Goal: Information Seeking & Learning: Check status

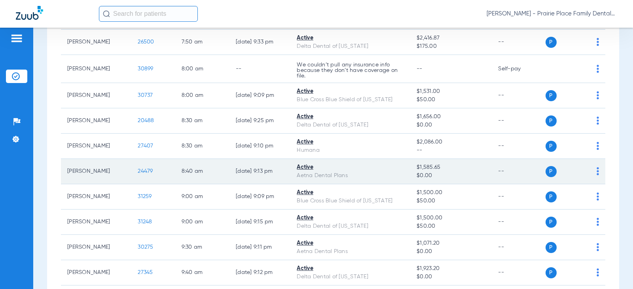
scroll to position [237, 0]
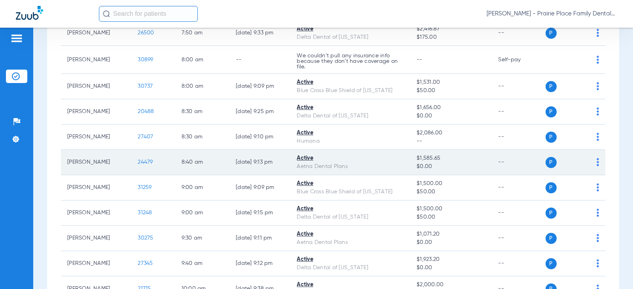
click at [142, 161] on span "24479" at bounding box center [145, 162] width 15 height 6
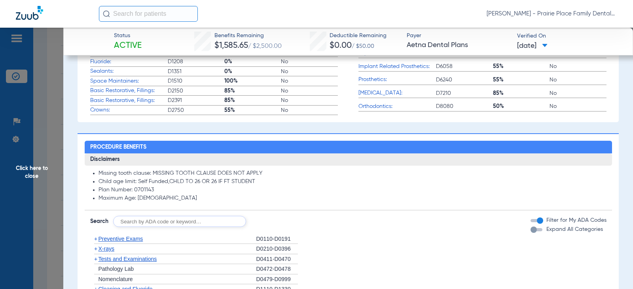
scroll to position [356, 0]
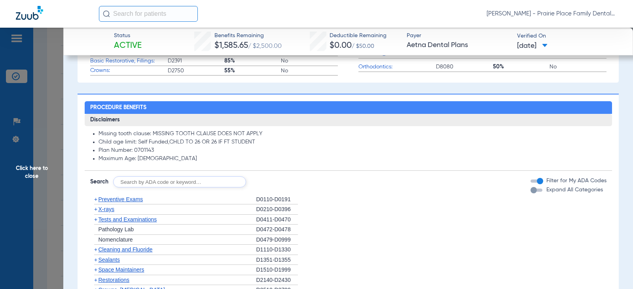
click at [530, 191] on div "button" at bounding box center [533, 190] width 6 height 6
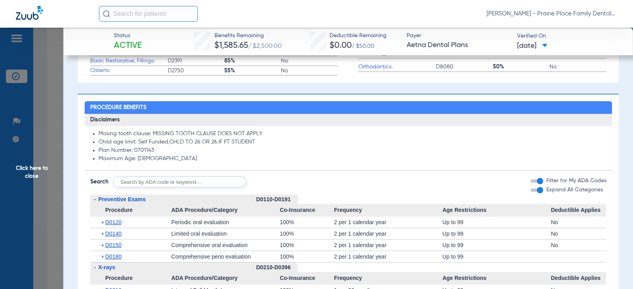
scroll to position [395, 0]
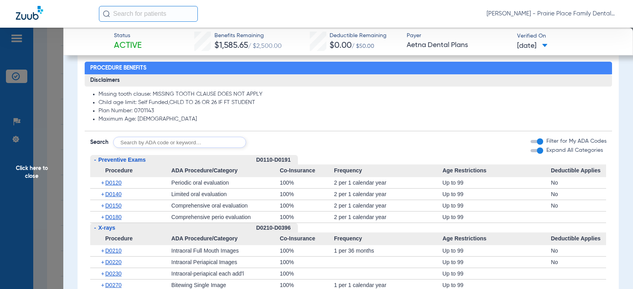
click at [166, 142] on input "text" at bounding box center [179, 142] width 133 height 11
type input "d0210"
click at [279, 145] on button "Search" at bounding box center [275, 142] width 31 height 11
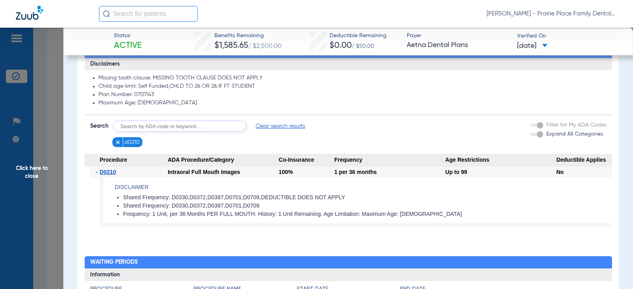
scroll to position [379, 0]
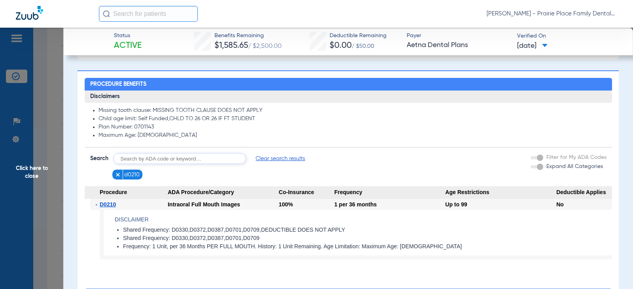
click at [168, 160] on input "text" at bounding box center [179, 158] width 133 height 11
type input "d0330"
click at [282, 160] on button "Search" at bounding box center [275, 158] width 31 height 11
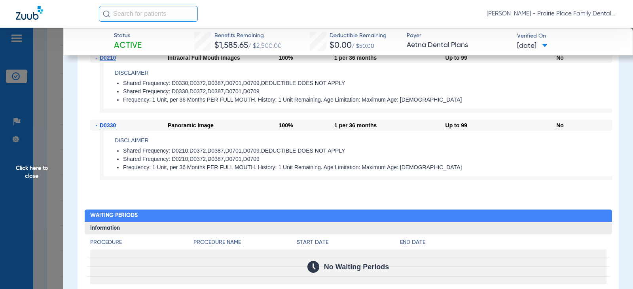
scroll to position [407, 0]
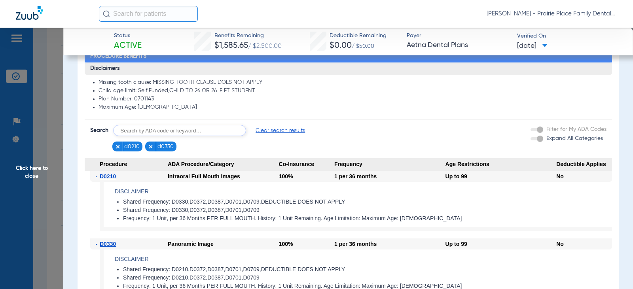
click at [183, 131] on input "text" at bounding box center [179, 130] width 133 height 11
type input "d0270"
click at [284, 127] on button "Search" at bounding box center [275, 130] width 31 height 11
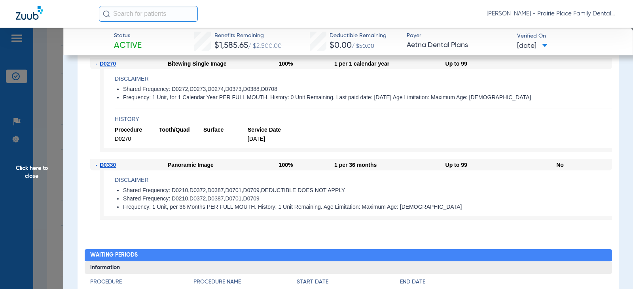
scroll to position [429, 0]
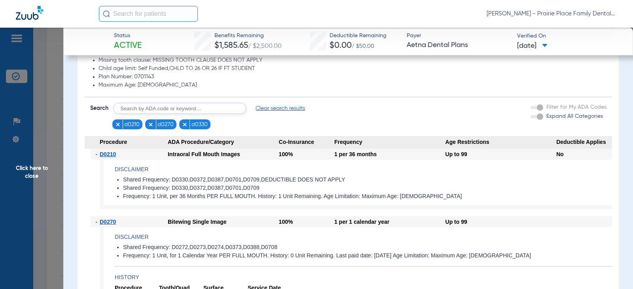
click at [164, 113] on input "text" at bounding box center [179, 108] width 133 height 11
type input "d4910"
click at [279, 110] on button "Search" at bounding box center [275, 108] width 31 height 11
click at [153, 123] on img at bounding box center [151, 125] width 6 height 6
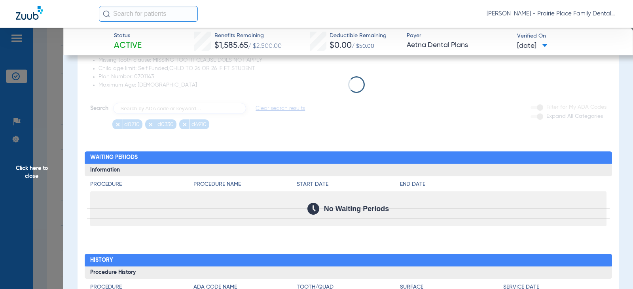
click at [117, 126] on app-loading-indicator at bounding box center [348, 84] width 527 height 89
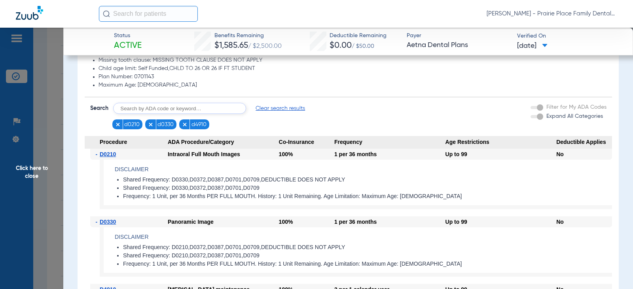
click at [117, 126] on img at bounding box center [118, 125] width 6 height 6
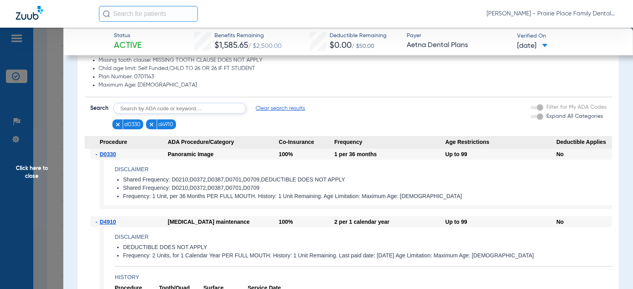
click at [117, 125] on img at bounding box center [118, 125] width 6 height 6
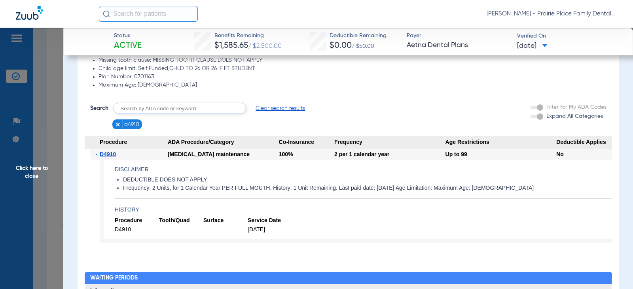
click at [117, 125] on img at bounding box center [118, 125] width 6 height 6
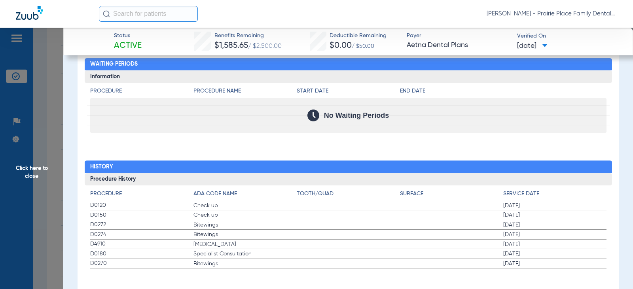
scroll to position [2110, 0]
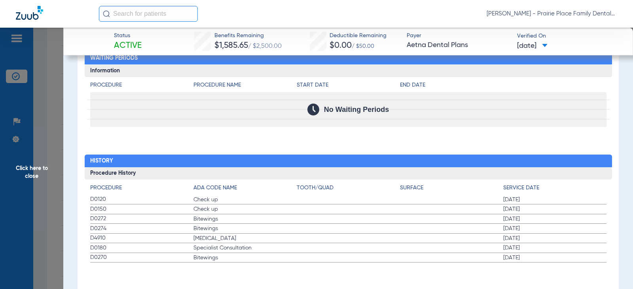
click at [29, 169] on span "Click here to close" at bounding box center [31, 172] width 63 height 289
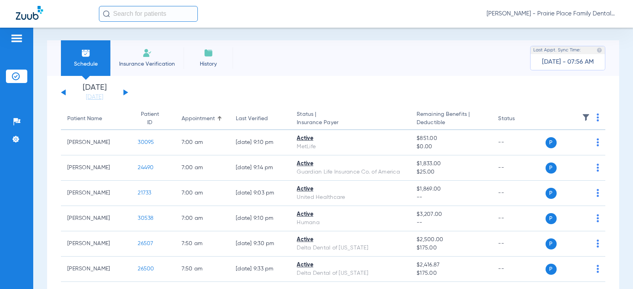
scroll to position [0, 0]
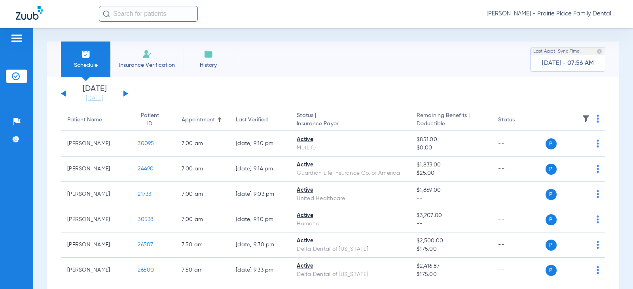
click at [65, 95] on button at bounding box center [63, 94] width 5 height 6
